Goal: Task Accomplishment & Management: Complete application form

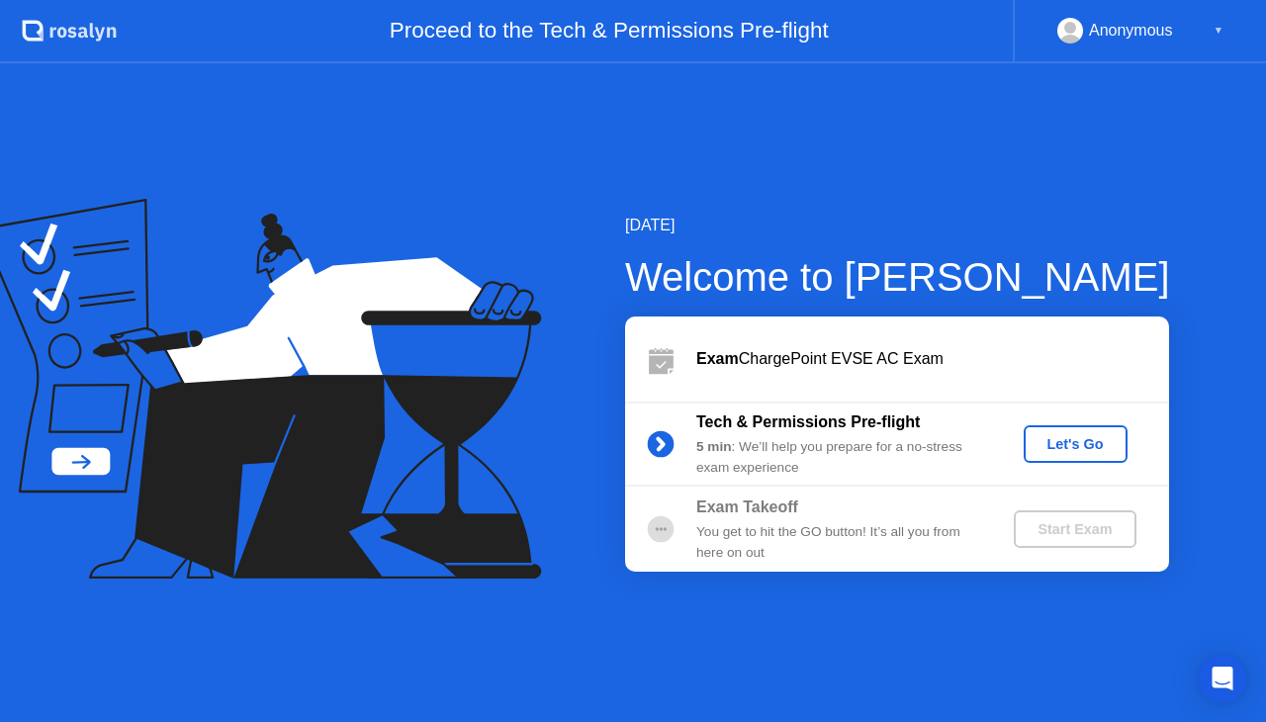
click at [1072, 439] on div "Let's Go" at bounding box center [1075, 444] width 88 height 16
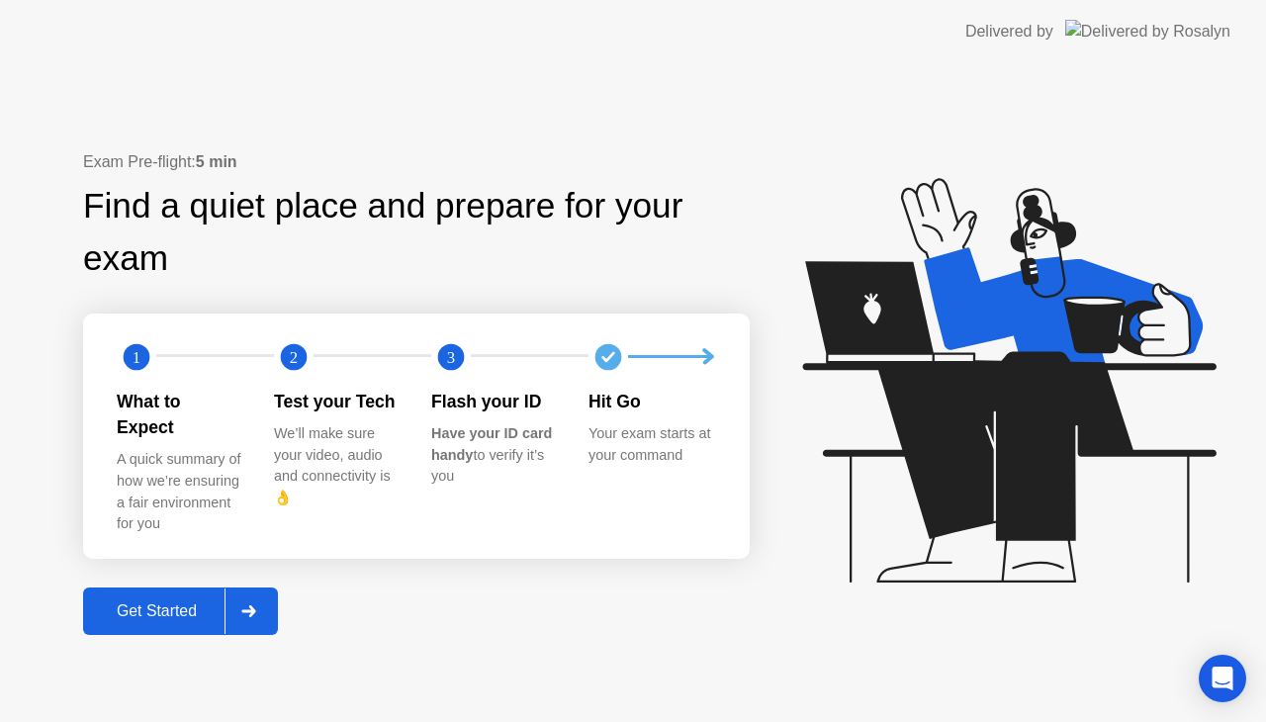
click at [239, 589] on div at bounding box center [247, 610] width 47 height 45
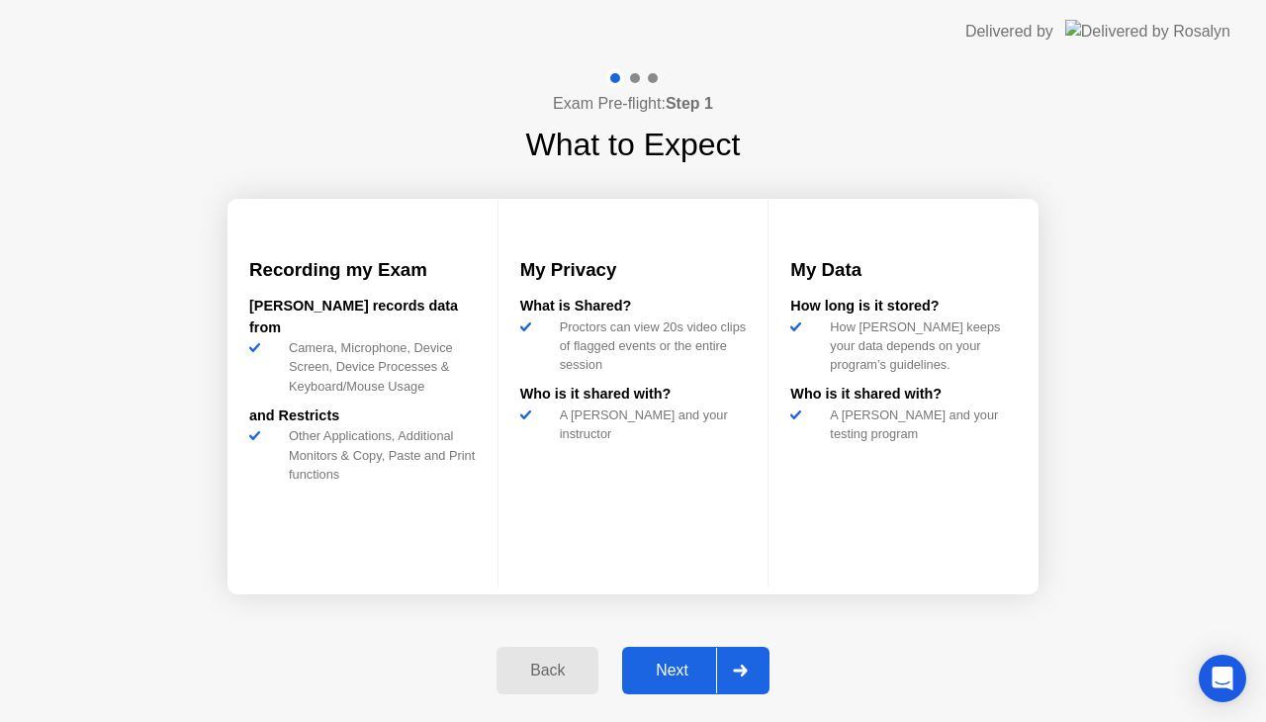
click at [684, 679] on div "Next" at bounding box center [672, 671] width 88 height 18
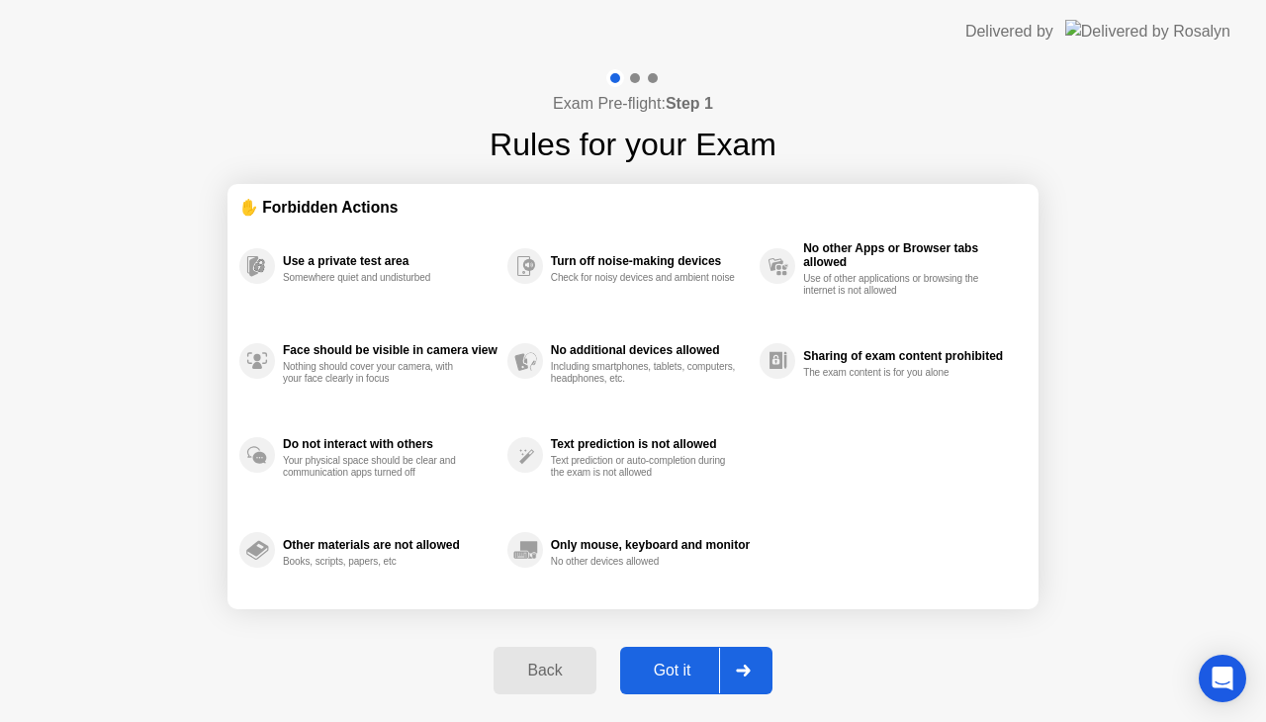
click at [684, 679] on div "Got it" at bounding box center [672, 671] width 93 height 18
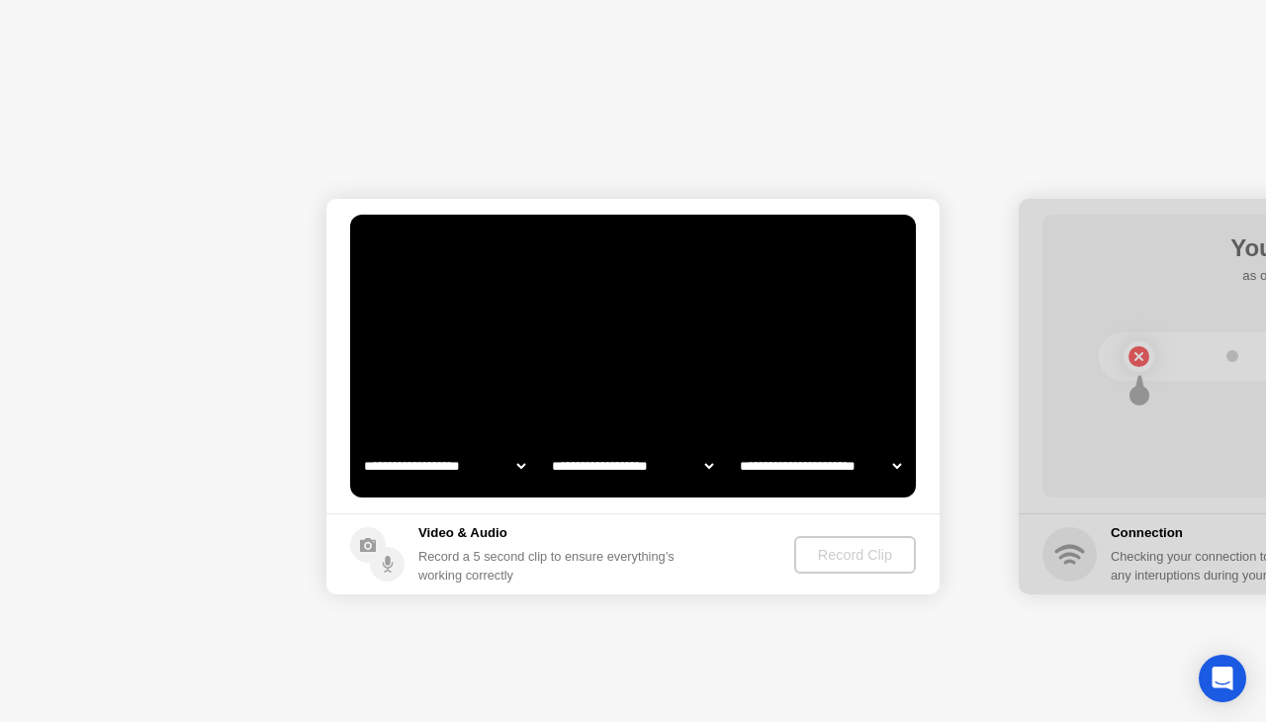
select select "**********"
select select "*******"
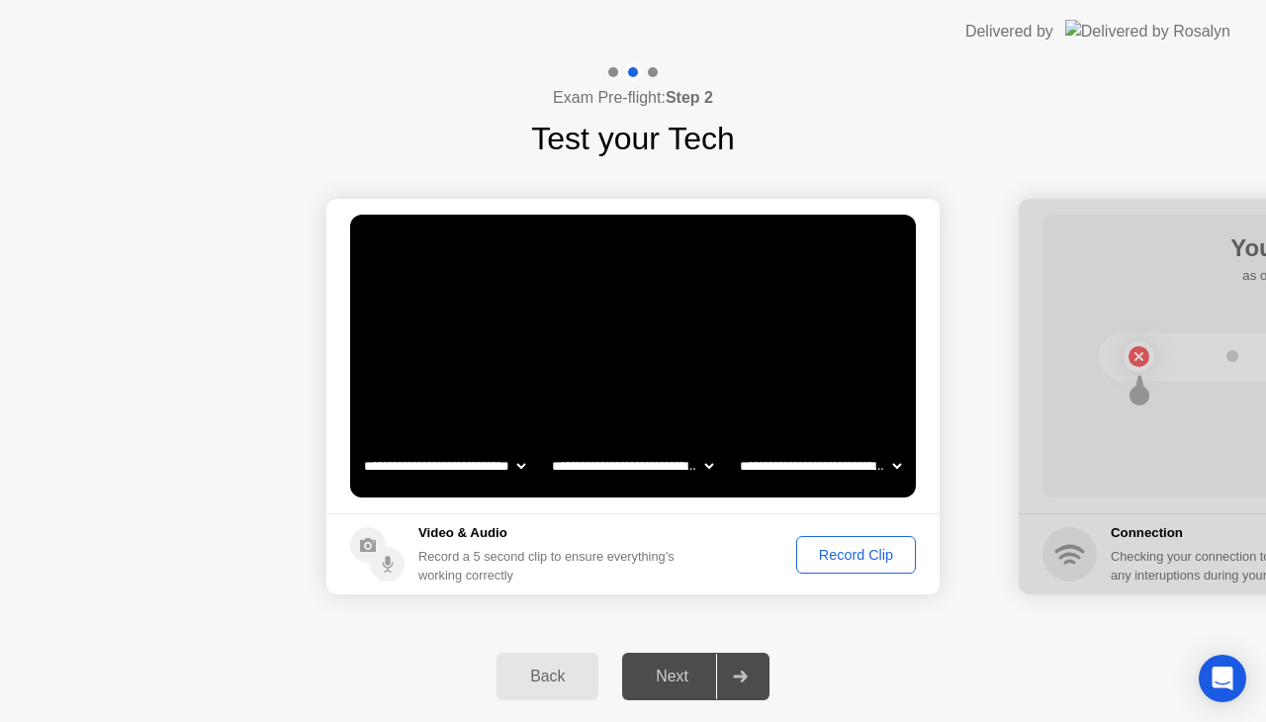
click at [833, 560] on div "Record Clip" at bounding box center [856, 555] width 106 height 16
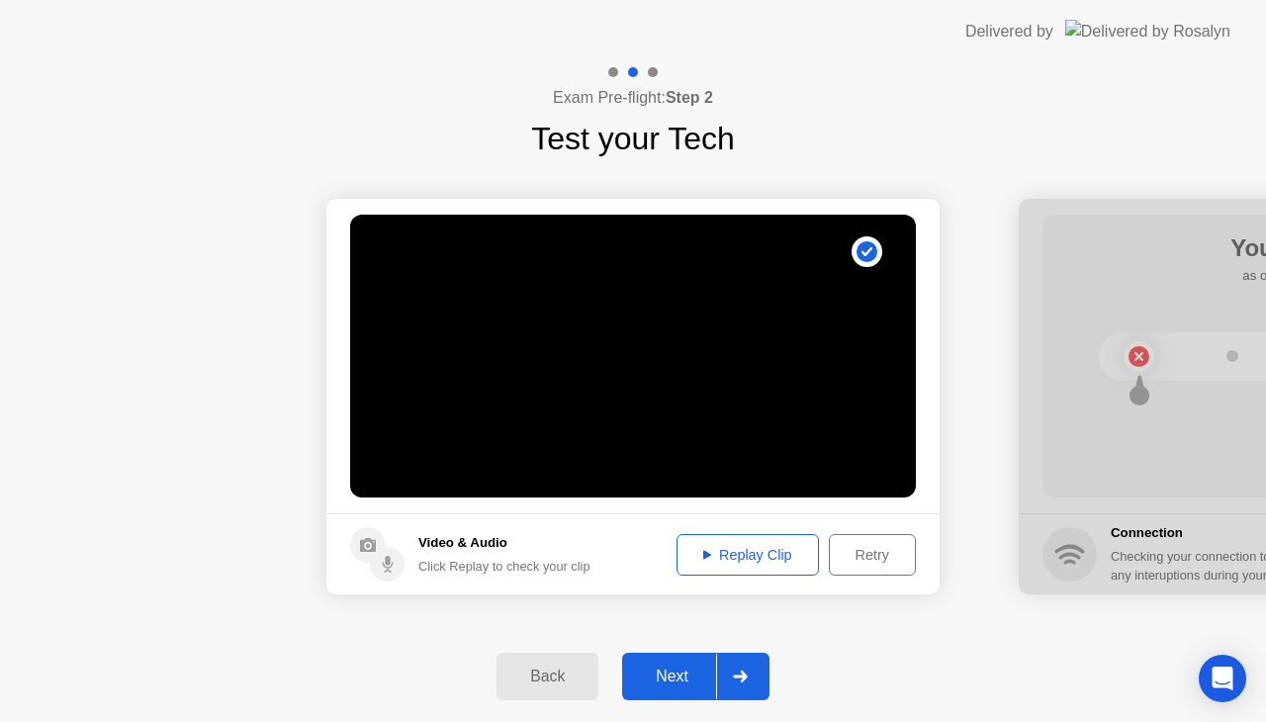
click at [677, 681] on div "Next" at bounding box center [672, 677] width 88 height 18
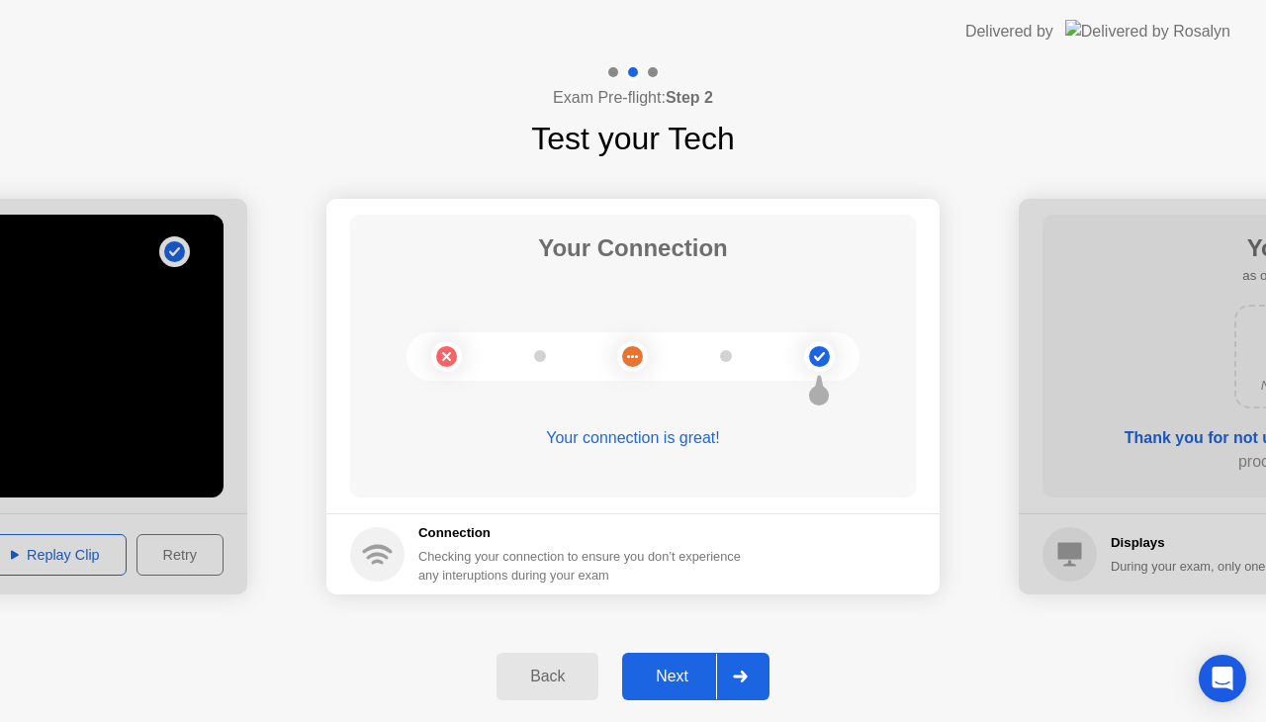
click at [677, 681] on div "Next" at bounding box center [672, 677] width 88 height 18
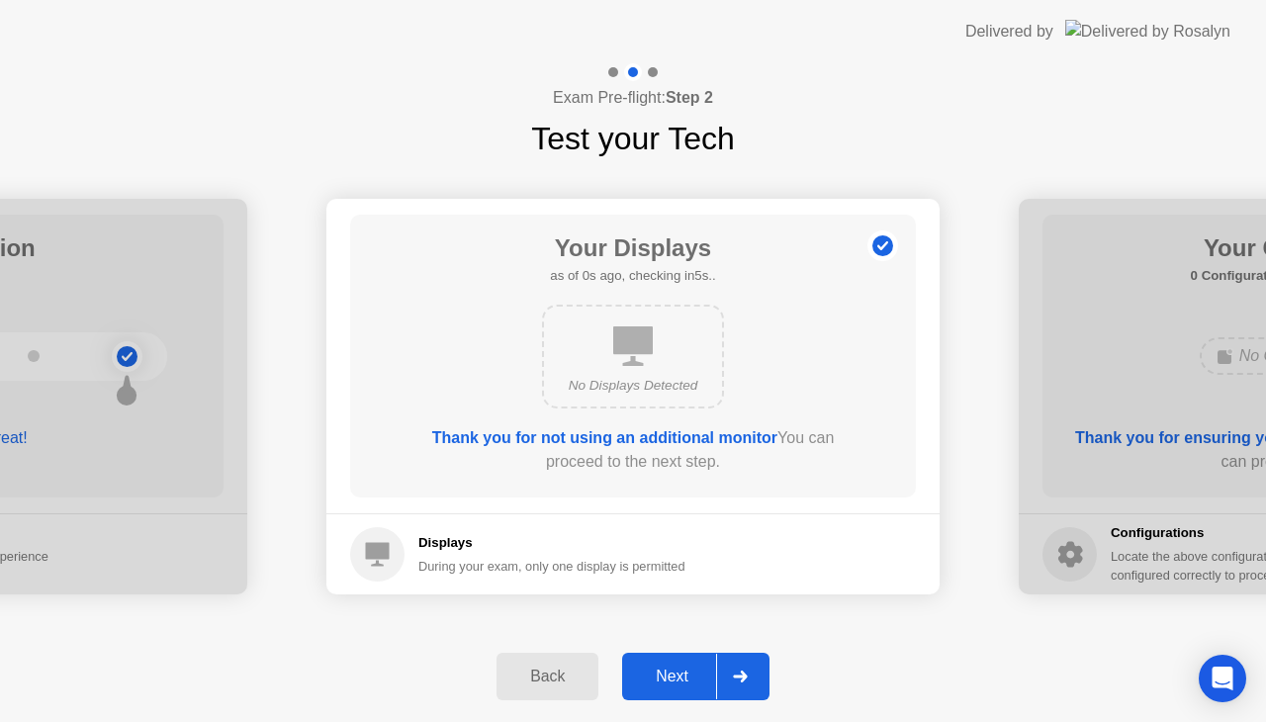
click at [677, 681] on div "Next" at bounding box center [672, 677] width 88 height 18
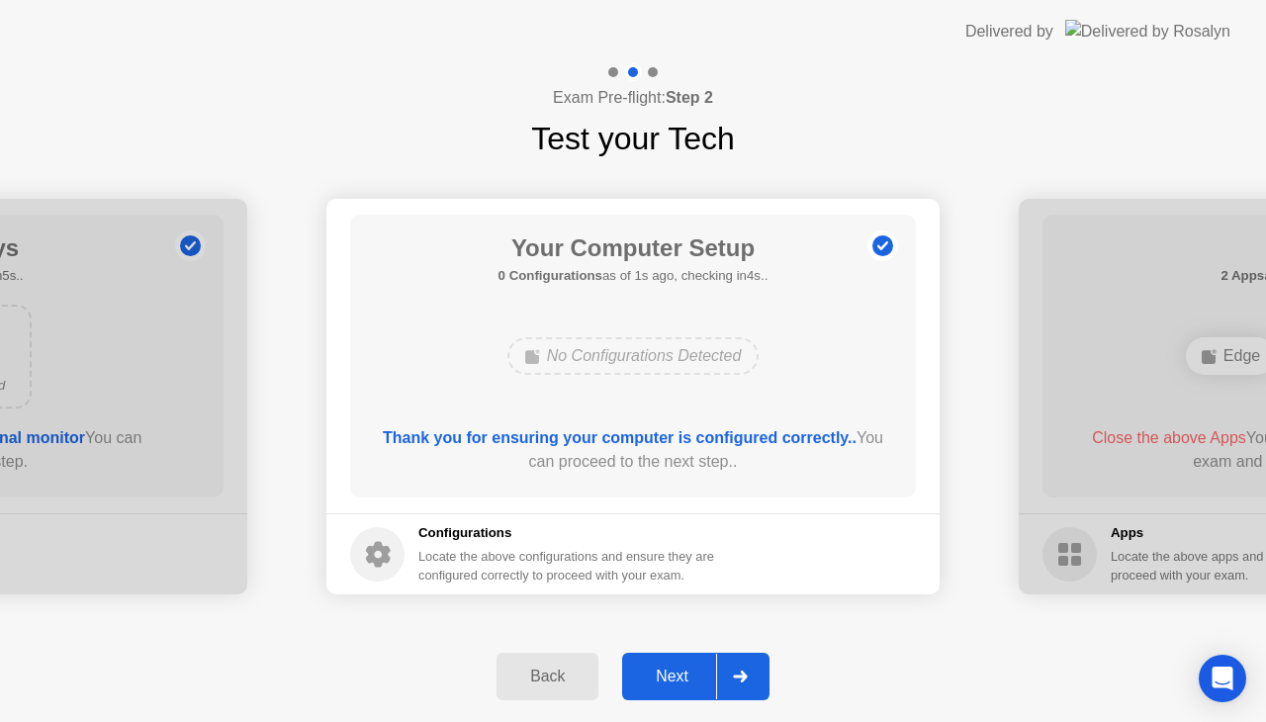
click at [677, 681] on div "Next" at bounding box center [672, 677] width 88 height 18
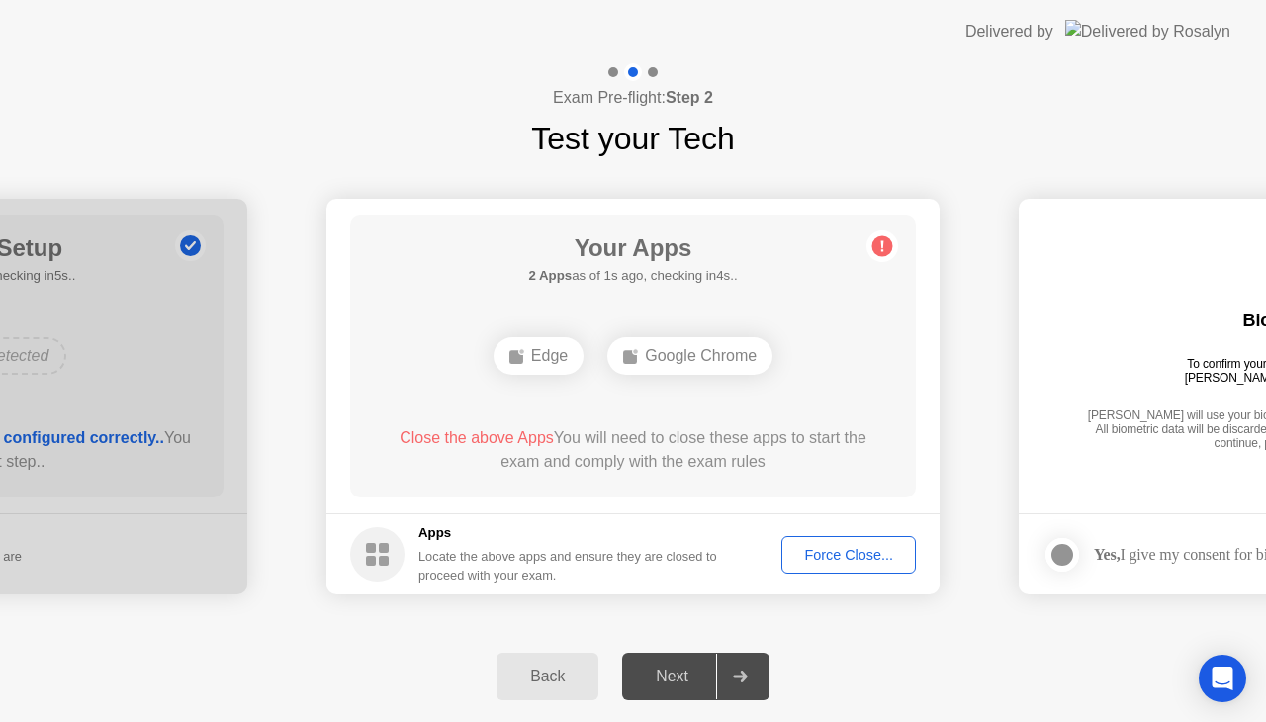
click at [869, 550] on div "Force Close..." at bounding box center [848, 555] width 121 height 16
click at [827, 548] on div "Force Close..." at bounding box center [848, 555] width 121 height 16
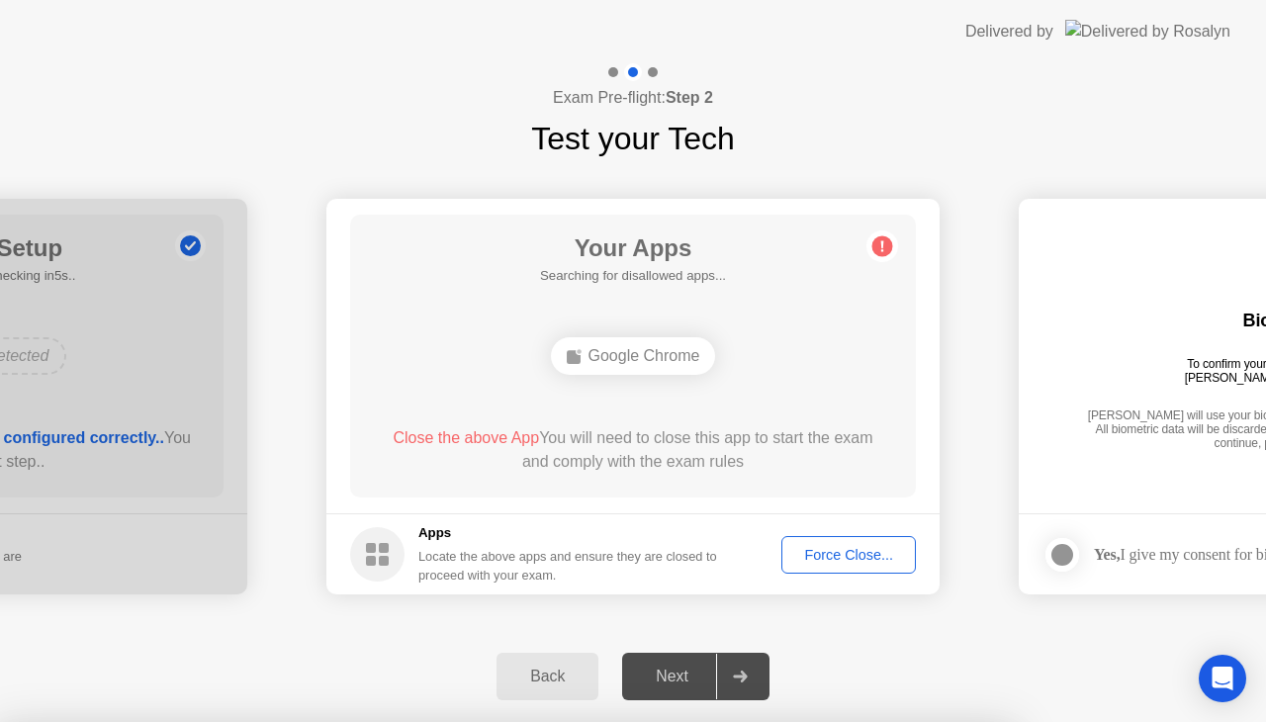
drag, startPoint x: 730, startPoint y: 468, endPoint x: 644, endPoint y: 472, distance: 86.1
click at [644, 472] on div "Close the above App You will need to close this app to start the exam and compl…" at bounding box center [633, 449] width 509 height 47
click at [823, 547] on div "Force Close..." at bounding box center [848, 555] width 121 height 16
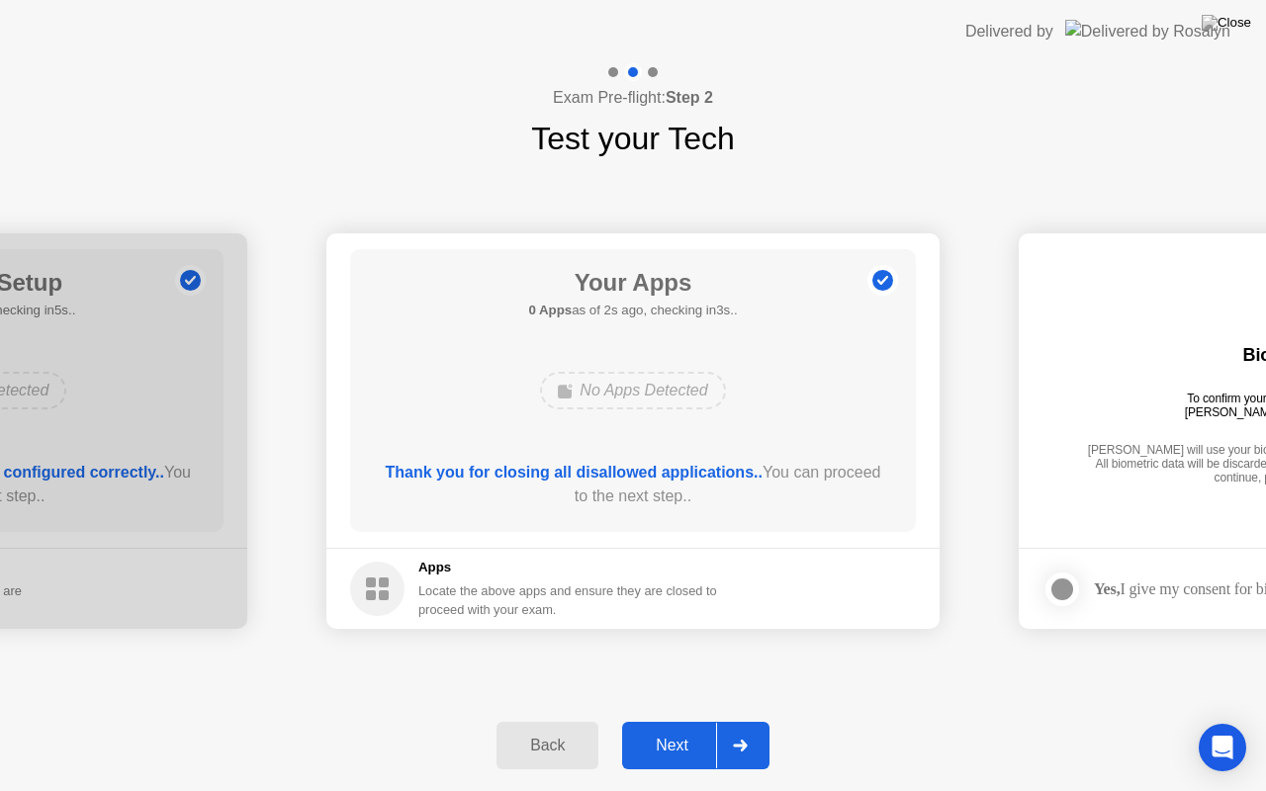
click at [680, 721] on div "Next" at bounding box center [672, 746] width 88 height 18
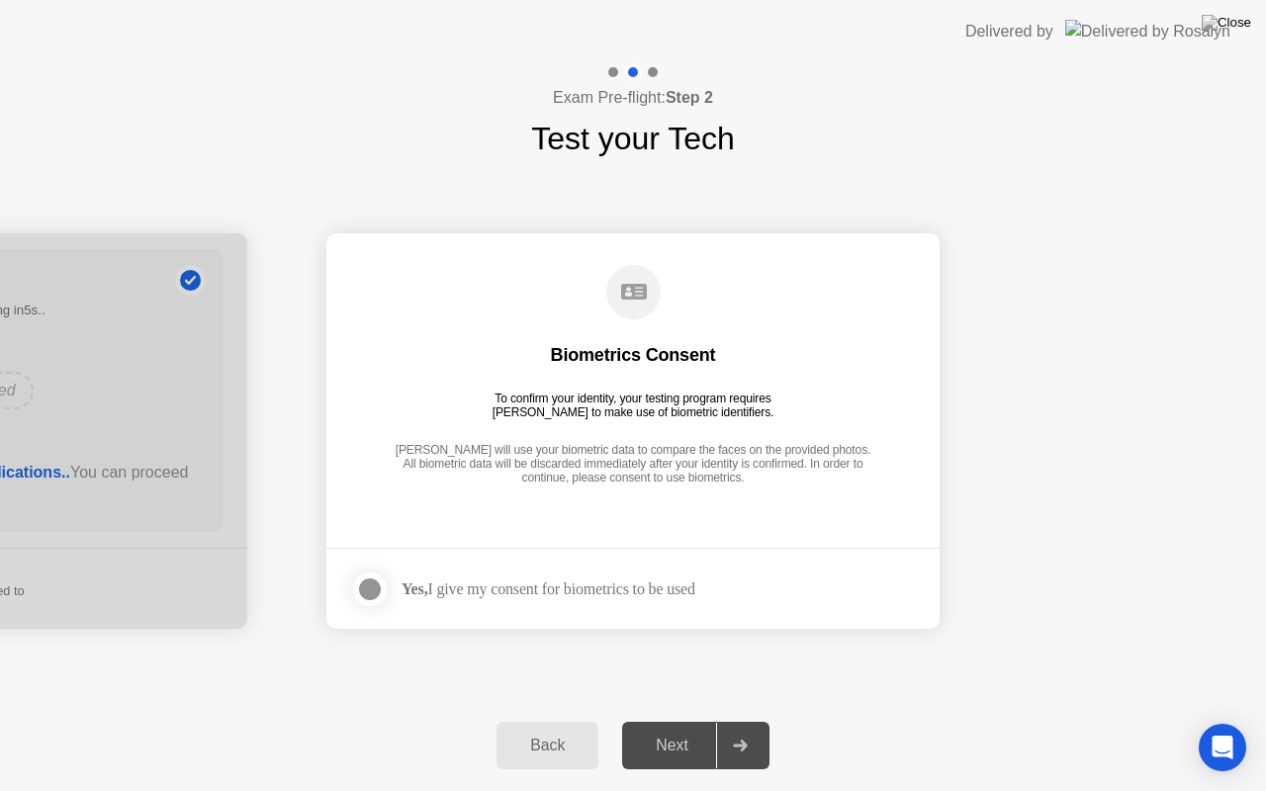
click at [662, 721] on div "Next" at bounding box center [672, 746] width 88 height 18
click at [382, 585] on div at bounding box center [370, 590] width 24 height 24
click at [665, 721] on button "Next" at bounding box center [695, 745] width 147 height 47
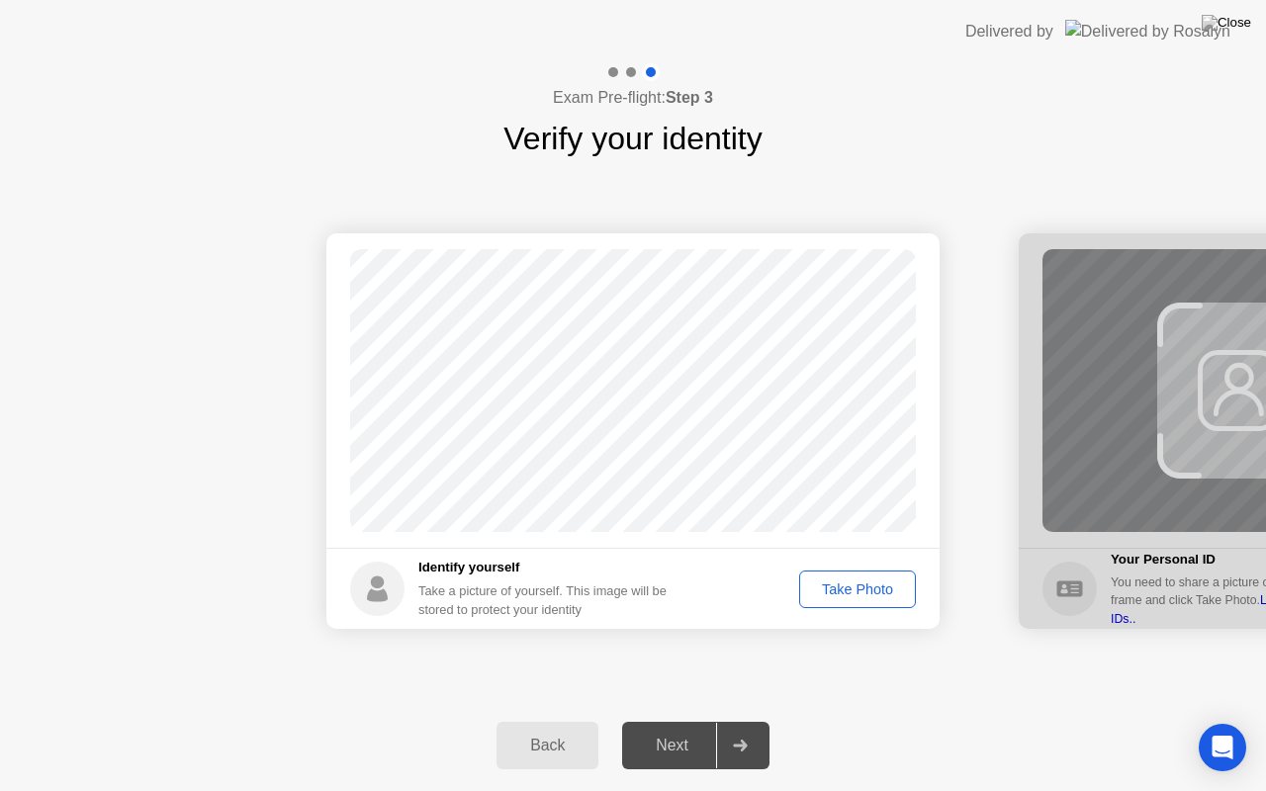
click at [842, 581] on div "Take Photo" at bounding box center [857, 589] width 103 height 16
click at [684, 721] on div "Next" at bounding box center [672, 746] width 88 height 18
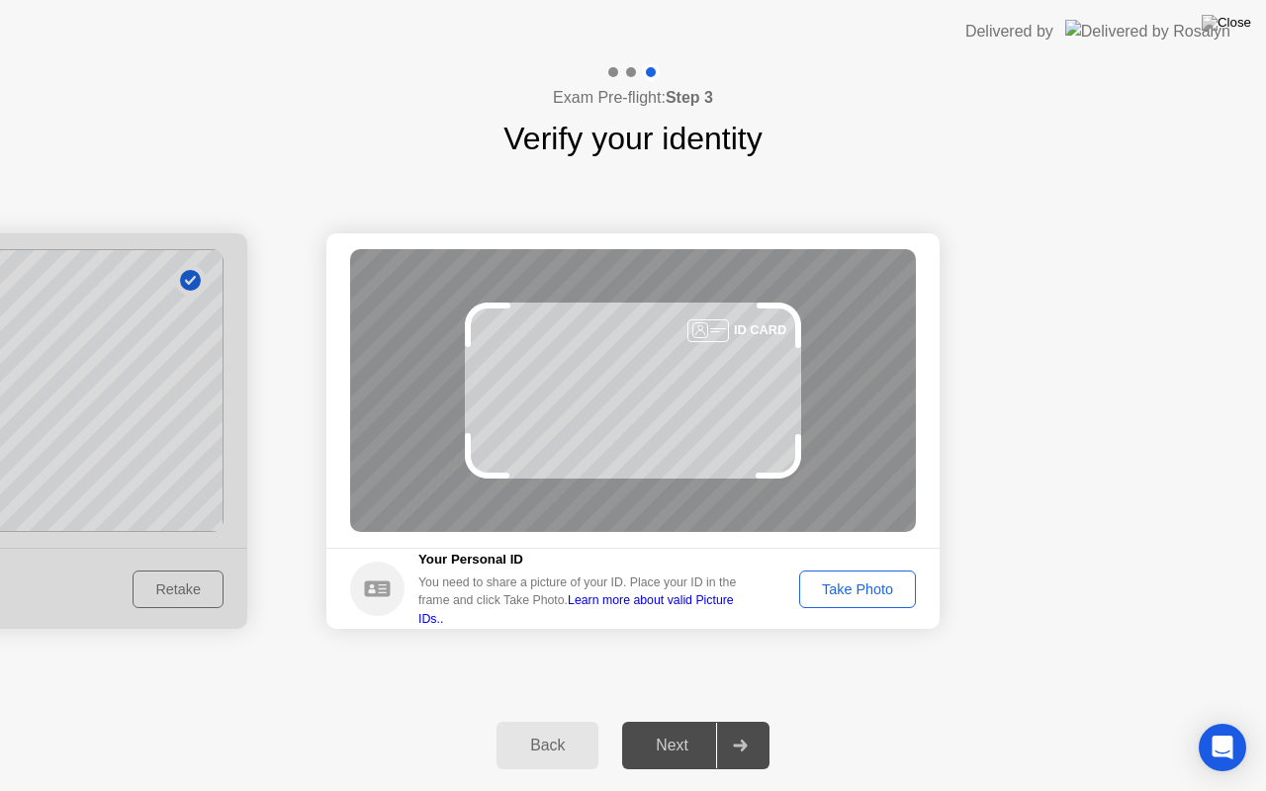
click at [855, 594] on div "Take Photo" at bounding box center [857, 589] width 103 height 16
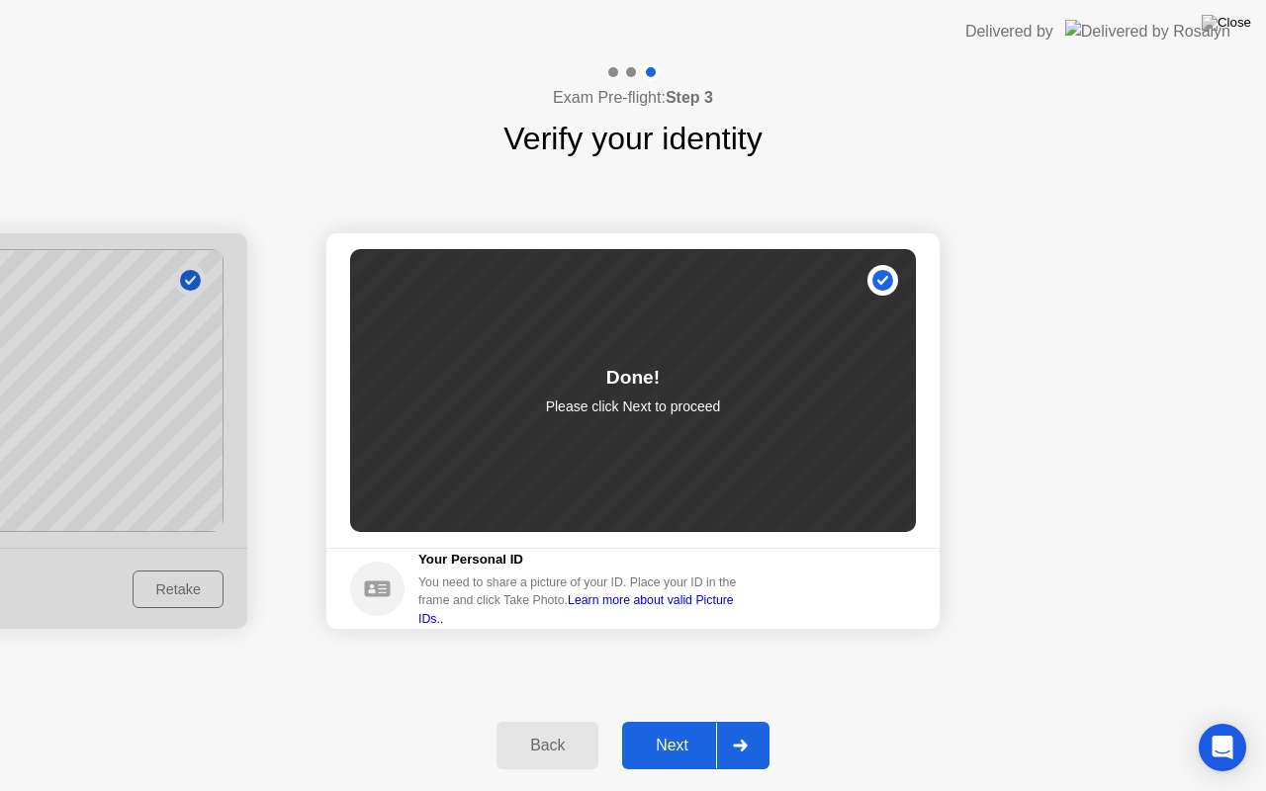
click at [686, 721] on div "Next" at bounding box center [672, 746] width 88 height 18
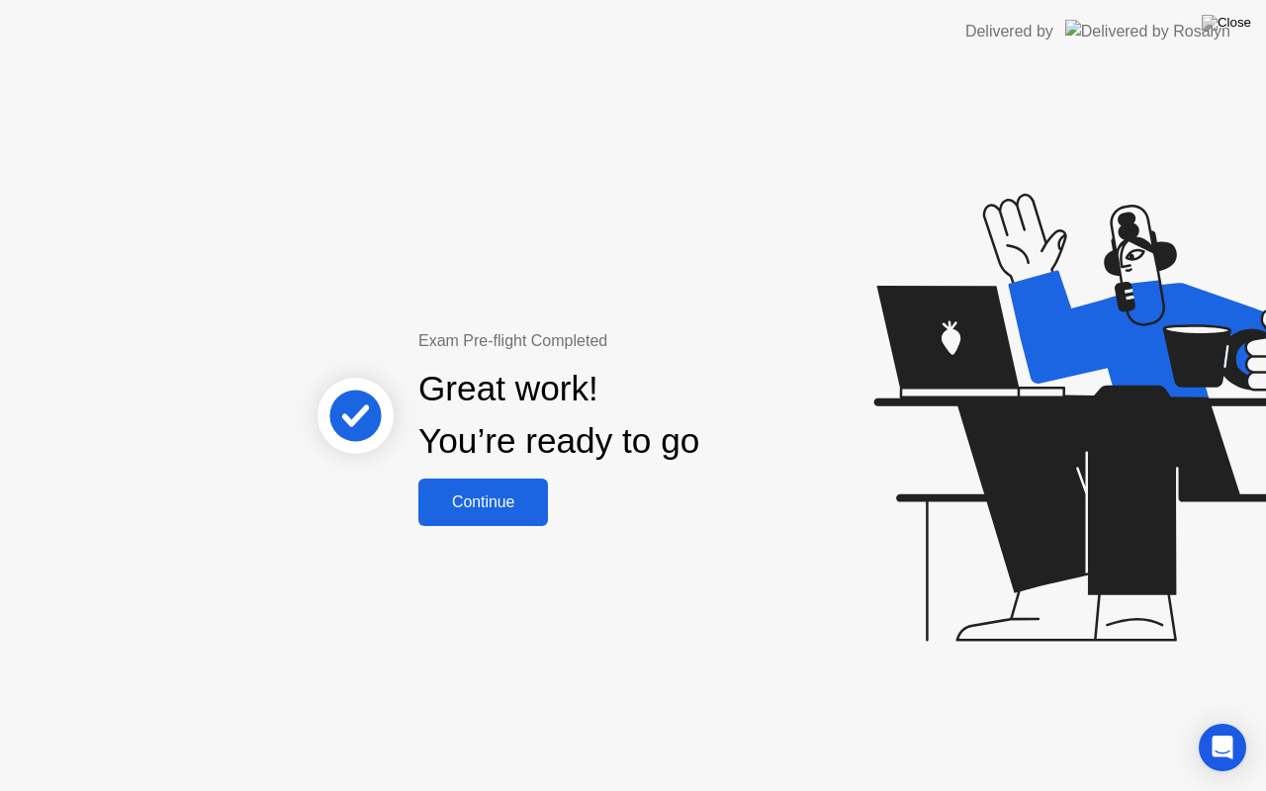
click at [493, 508] on div "Continue" at bounding box center [483, 502] width 118 height 18
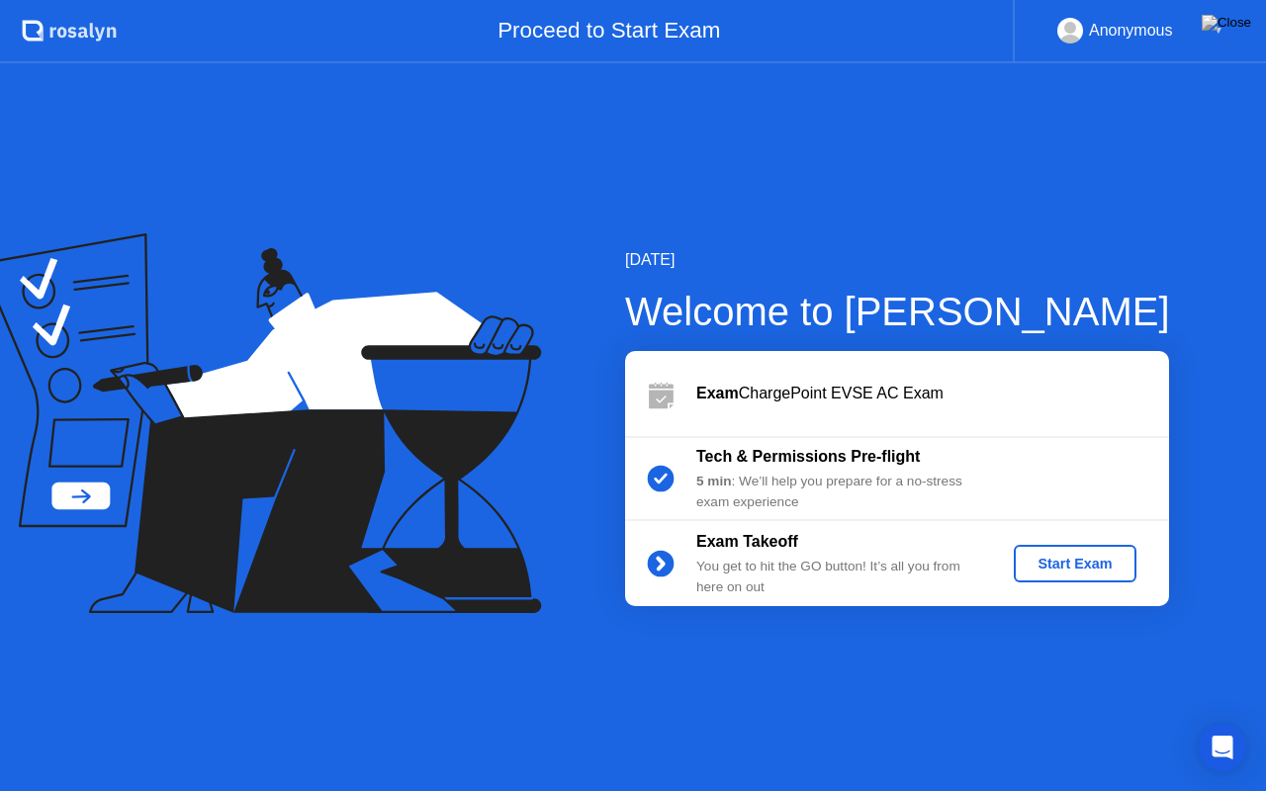
click at [1040, 572] on div "Start Exam" at bounding box center [1075, 564] width 106 height 16
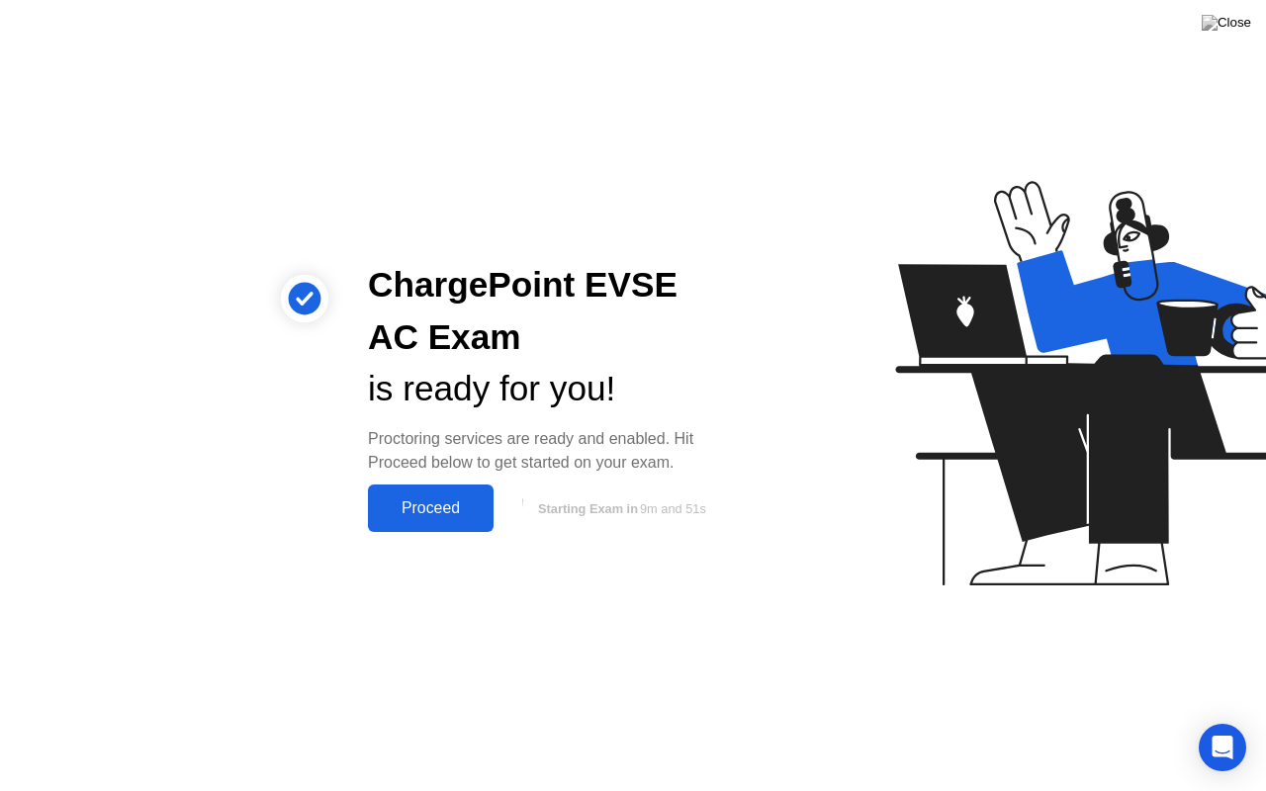
click at [436, 508] on div "Proceed" at bounding box center [431, 508] width 114 height 18
